Goal: Find specific page/section: Find specific page/section

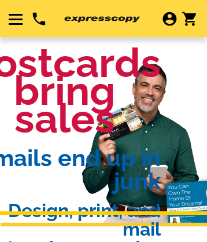
click at [169, 21] on icon "account_circle" at bounding box center [169, 19] width 17 height 17
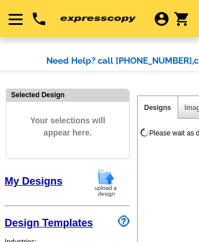
select select "785"
select select "788"
